Goal: Find specific page/section: Locate a particular part of the current website

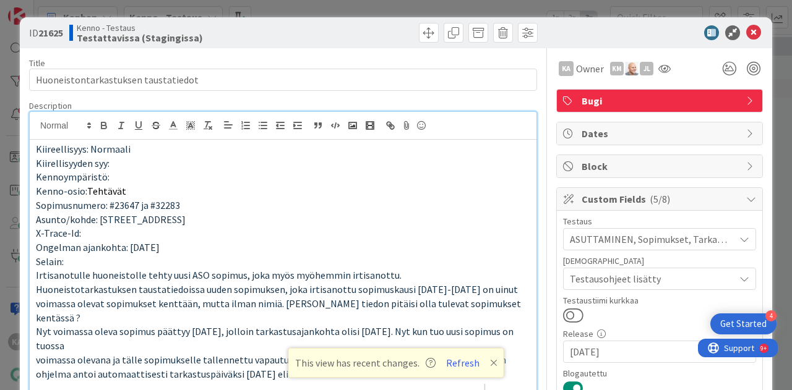
scroll to position [1065, 0]
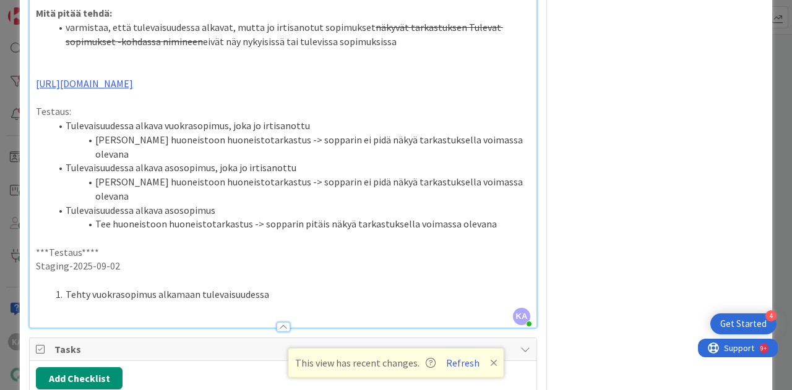
click at [299, 288] on li "Tehty vuokrasopimus alkamaan tulevaisuudessa" at bounding box center [290, 295] width 479 height 14
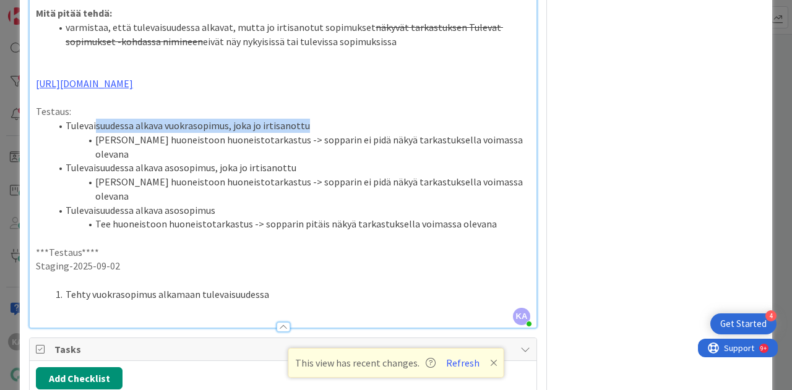
drag, startPoint x: 315, startPoint y: 98, endPoint x: 95, endPoint y: 95, distance: 219.6
click at [95, 119] on li "Tulevaisuudessa alkava vuokrasopimus, joka jo irtisanottu" at bounding box center [290, 126] width 479 height 14
click at [137, 119] on li "Tulevaisuudessa alkava vuokrasopimus, joka jo irtisanottu" at bounding box center [290, 126] width 479 height 14
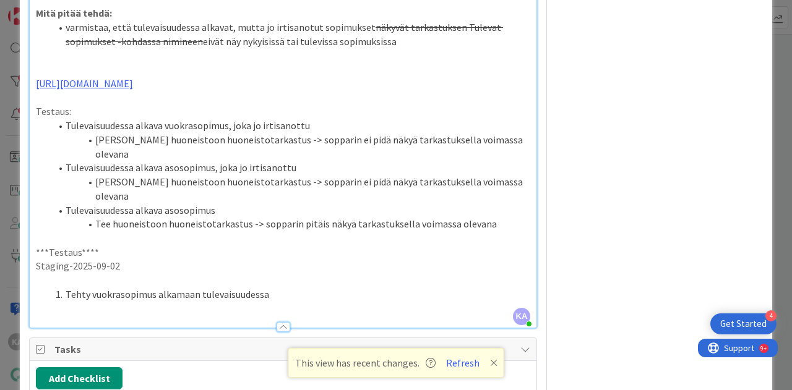
click at [311, 119] on li "Tulevaisuudessa alkava vuokrasopimus, joka jo irtisanottu" at bounding box center [290, 126] width 479 height 14
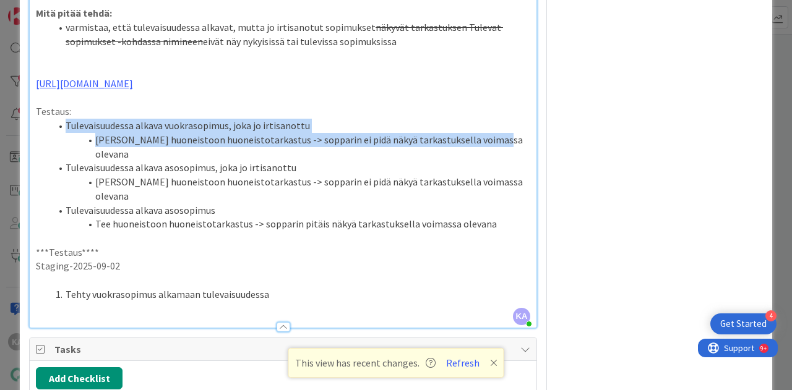
drag, startPoint x: 490, startPoint y: 118, endPoint x: 61, endPoint y: 101, distance: 429.6
click at [61, 119] on ol "Tulevaisuudessa alkava vuokrasopimus, joka jo irtisanottu Tee huoneistoon huone…" at bounding box center [283, 175] width 494 height 113
copy ol "Tulevaisuudessa alkava vuokrasopimus, joka jo irtisanottu Tee huoneistoon huone…"
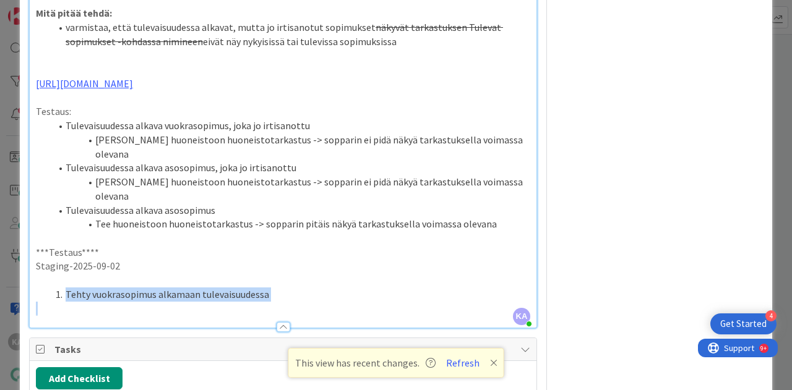
drag, startPoint x: 197, startPoint y: 247, endPoint x: 66, endPoint y: 244, distance: 131.2
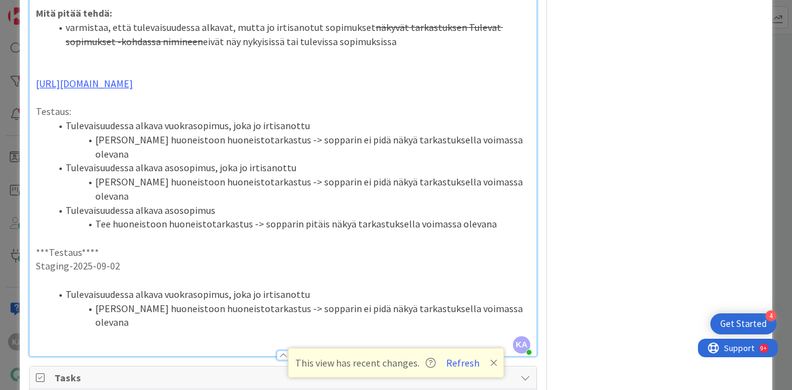
click at [499, 302] on li "[PERSON_NAME] huoneistoon huoneistotarkastus -> sopparin ei pidä näkyä tarkastu…" at bounding box center [290, 316] width 479 height 28
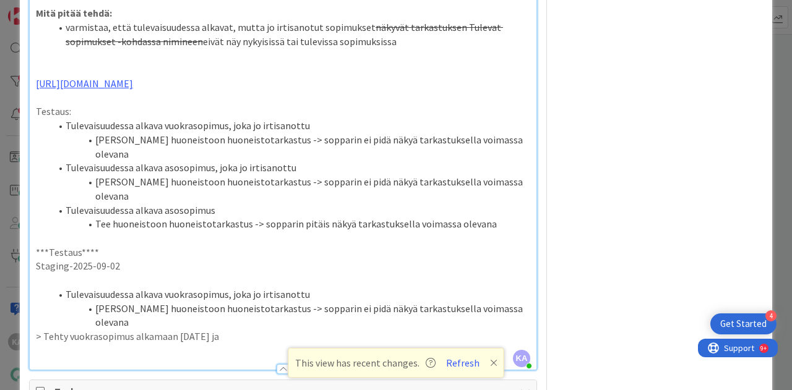
click at [319, 288] on li "Tulevaisuudessa alkava vuokrasopimus, joka jo irtisanottu" at bounding box center [290, 295] width 479 height 14
click at [238, 330] on p "> Tehty vuokrasopimus alkamaan [DATE] ja" at bounding box center [283, 337] width 494 height 14
click at [69, 330] on p "> Tehty vuokrasopimus alkamaan [DATE] ja" at bounding box center [283, 337] width 494 height 14
click at [369, 344] on p at bounding box center [283, 351] width 494 height 14
click at [343, 330] on p "> Tehty Niittymaantie 1 A 11 vuokrasopimus alkamaan [DATE] ja" at bounding box center [283, 337] width 494 height 14
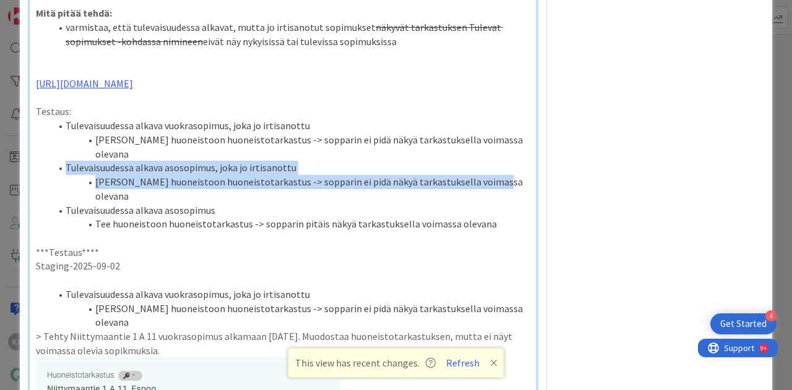
drag, startPoint x: 492, startPoint y: 145, endPoint x: 62, endPoint y: 131, distance: 430.8
click at [62, 131] on ol "Tulevaisuudessa alkava vuokrasopimus, joka jo irtisanottu Tee huoneistoon huone…" at bounding box center [283, 175] width 494 height 113
copy ol "Tulevaisuudessa alkava asosopimus, joka jo irtisanottu [PERSON_NAME] huoneistoo…"
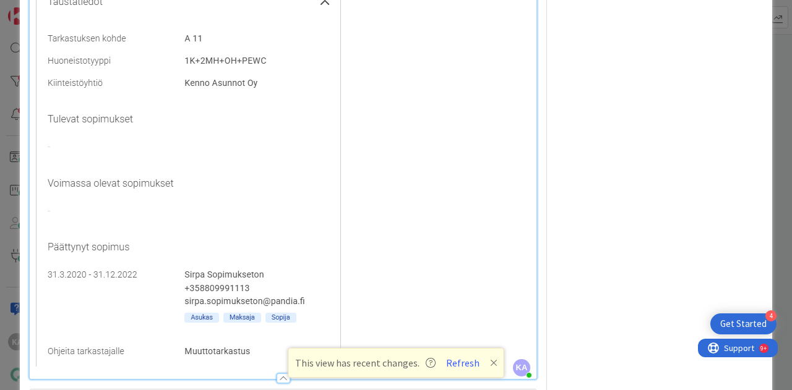
scroll to position [1622, 0]
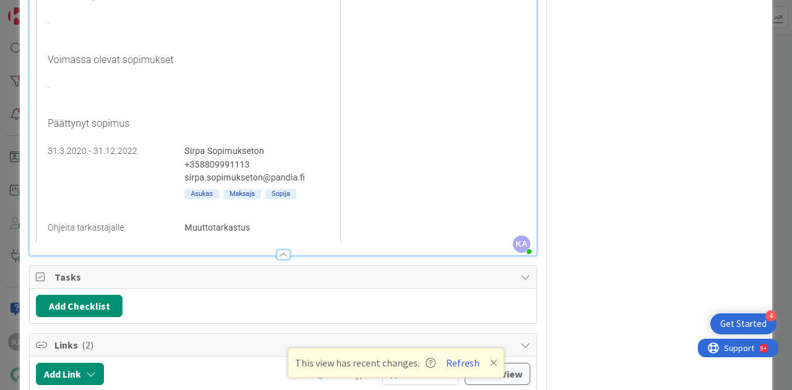
click at [384, 158] on p at bounding box center [283, 22] width 494 height 442
